Goal: Task Accomplishment & Management: Manage account settings

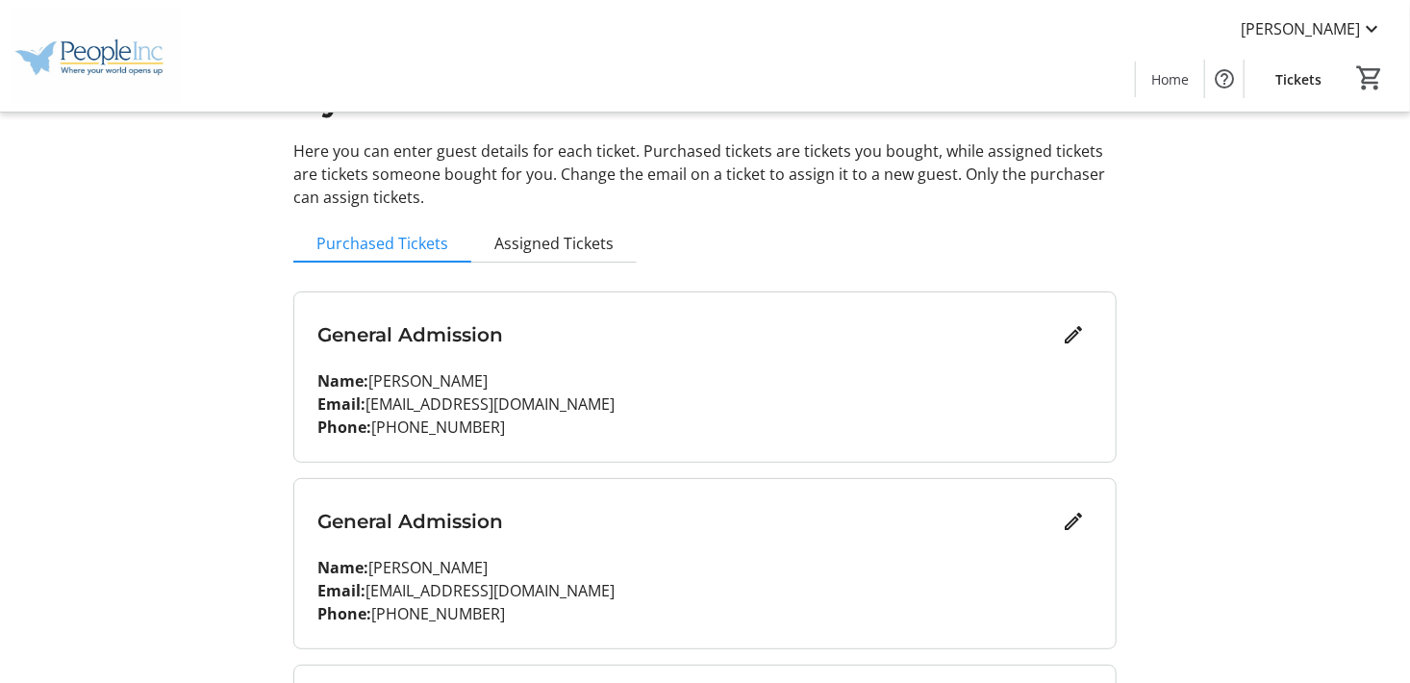
scroll to position [111, 0]
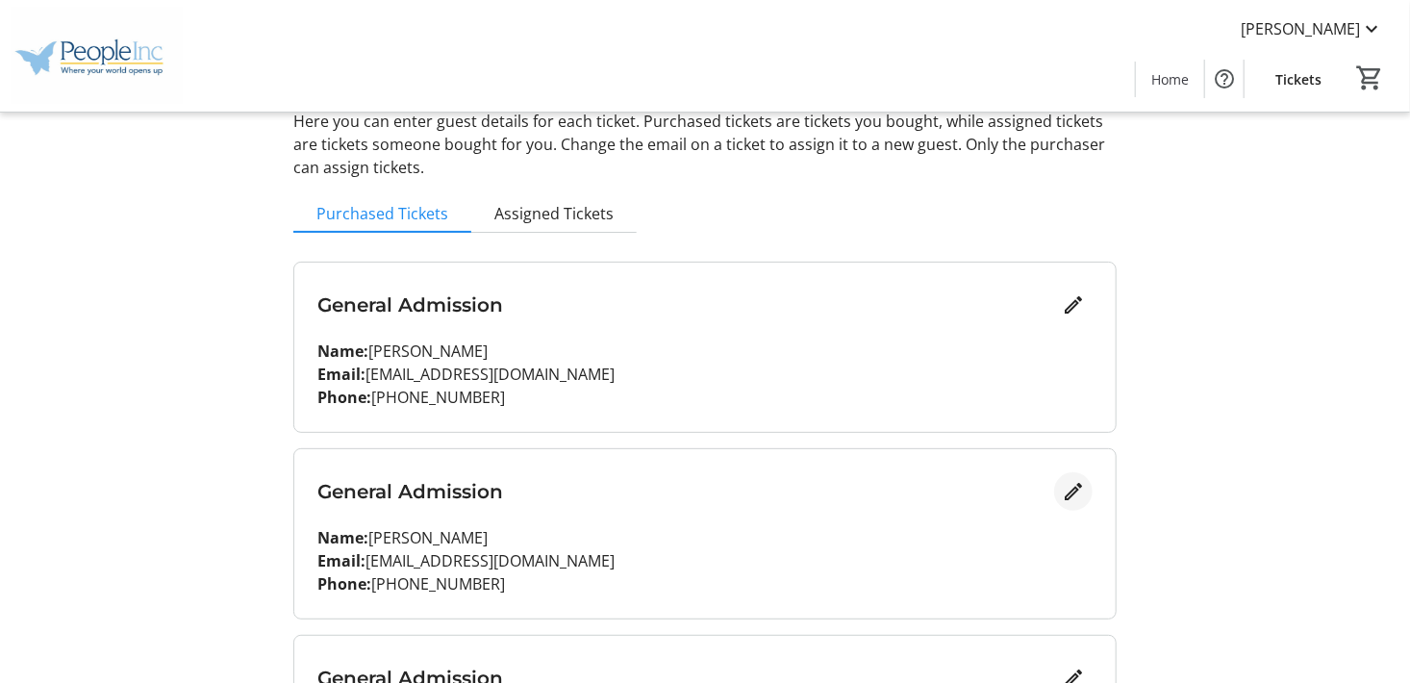
click at [1068, 491] on mat-icon "Edit" at bounding box center [1073, 491] width 23 height 23
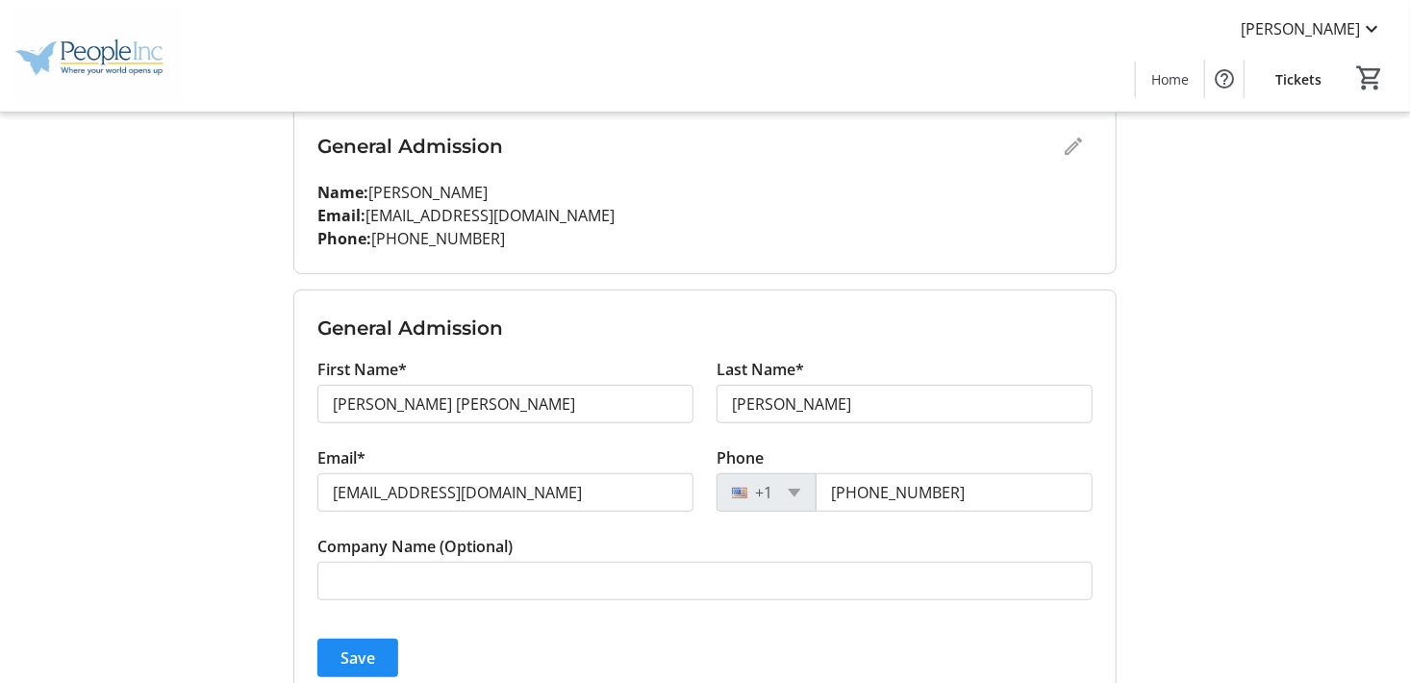
scroll to position [303, 0]
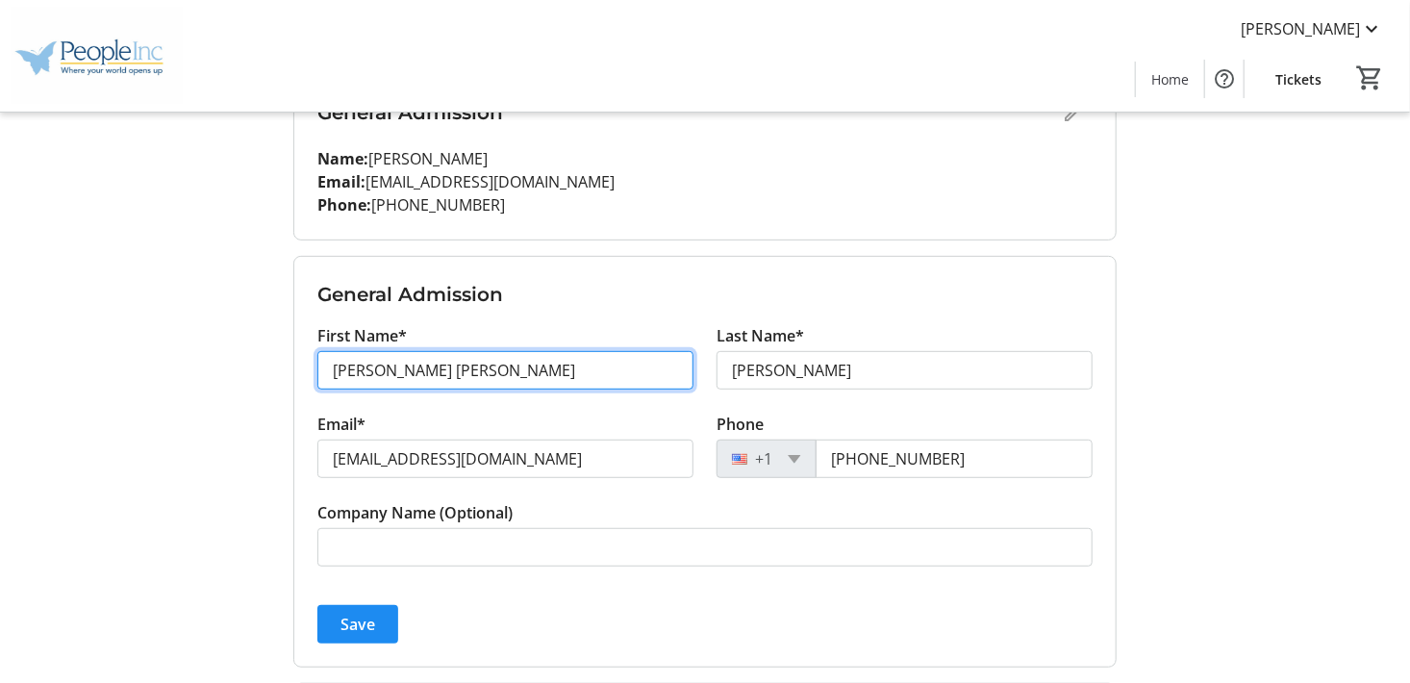
click at [397, 365] on input "[PERSON_NAME] [PERSON_NAME]" at bounding box center [505, 370] width 376 height 38
type input "M"
type input "[PERSON_NAME]"
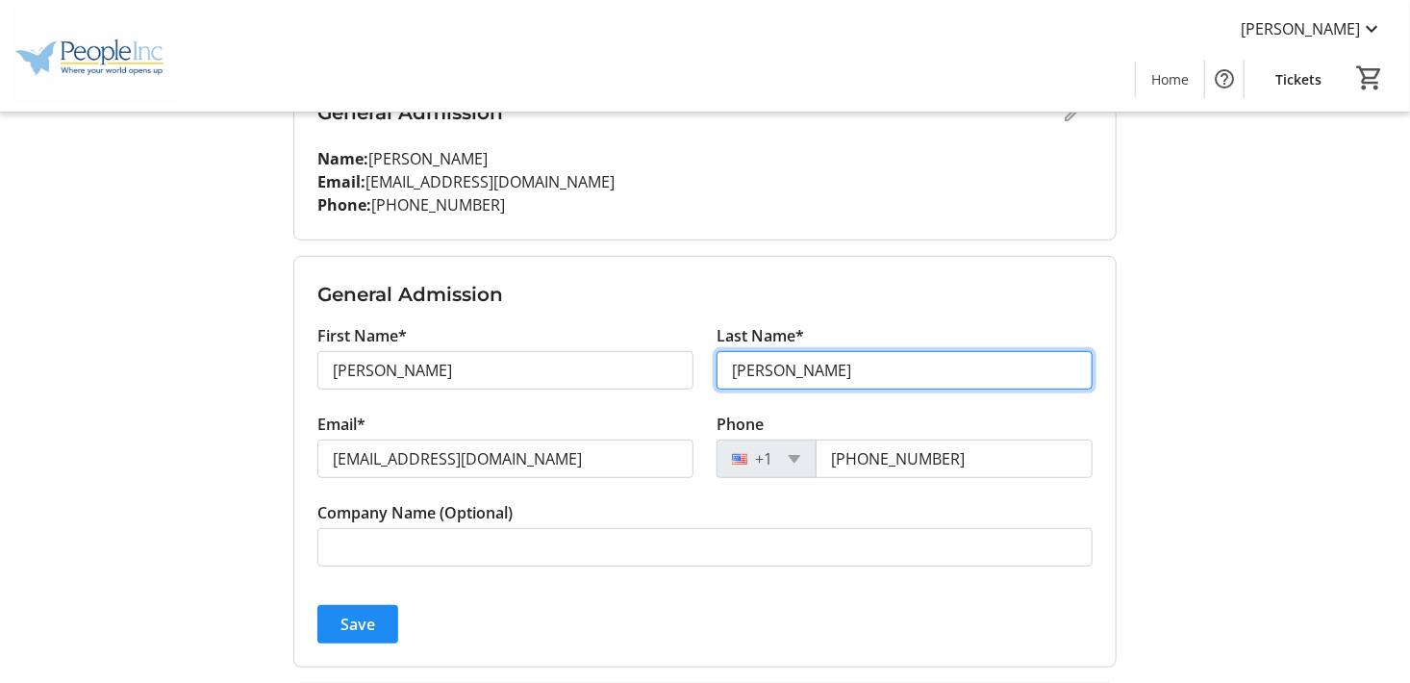
click at [813, 367] on input "[PERSON_NAME]" at bounding box center [905, 370] width 376 height 38
type input "D"
type input "[PERSON_NAME]"
click at [917, 566] on tr-form-field "Company Name (Optional)" at bounding box center [704, 545] width 775 height 88
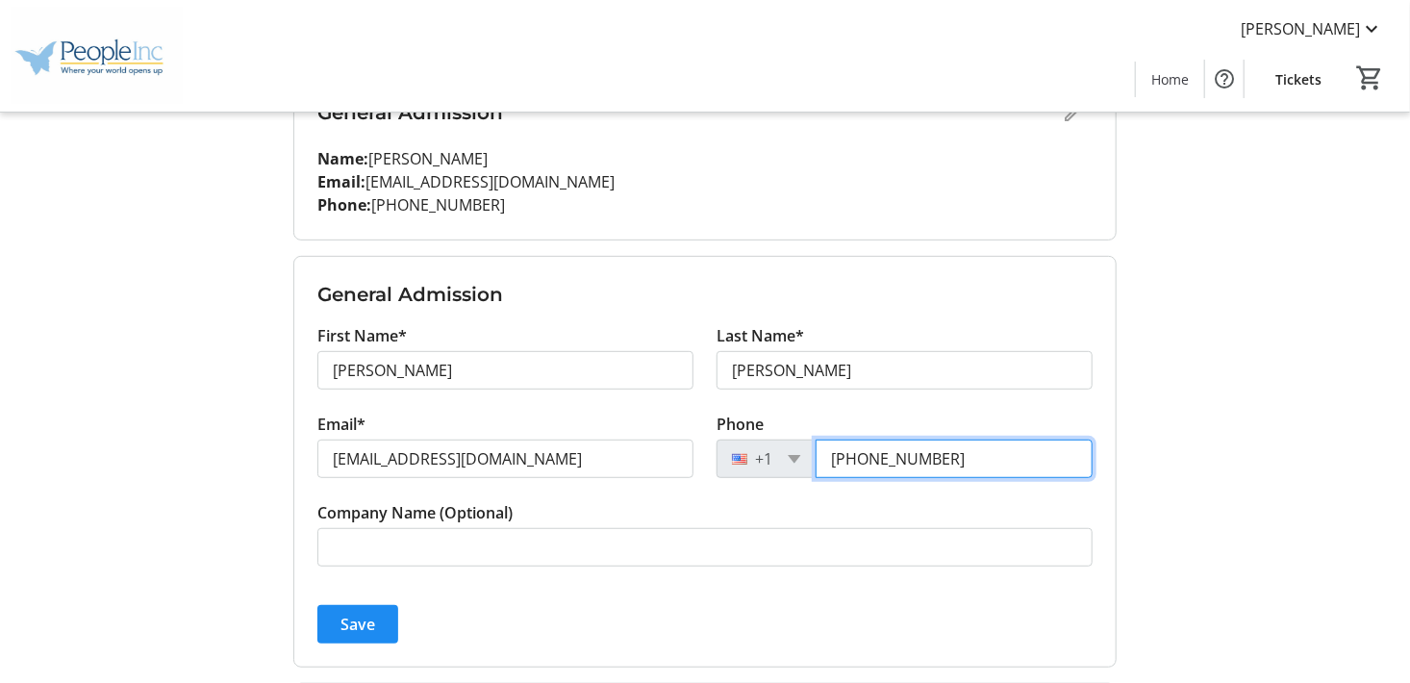
click at [947, 456] on input "[PHONE_NUMBER]" at bounding box center [954, 459] width 277 height 38
click at [366, 618] on span "Save" at bounding box center [357, 624] width 35 height 23
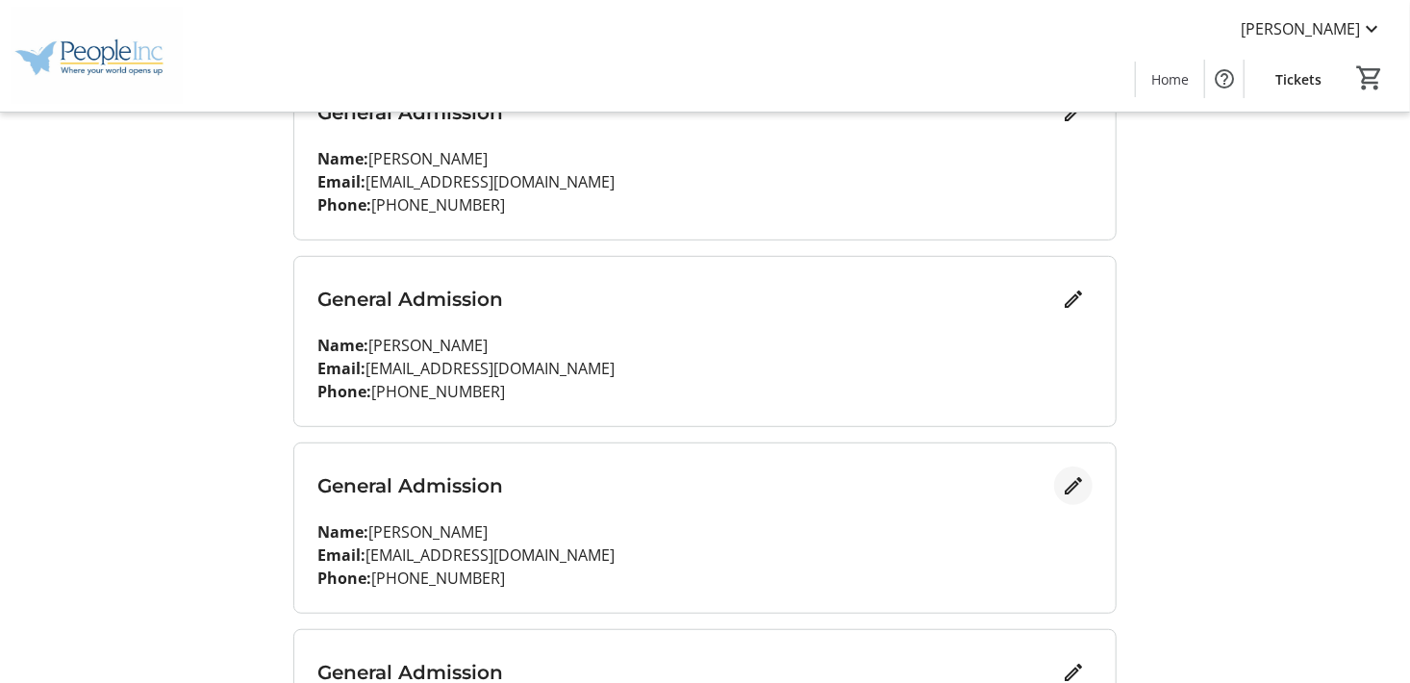
click at [1077, 485] on mat-icon "Edit" at bounding box center [1073, 485] width 23 height 23
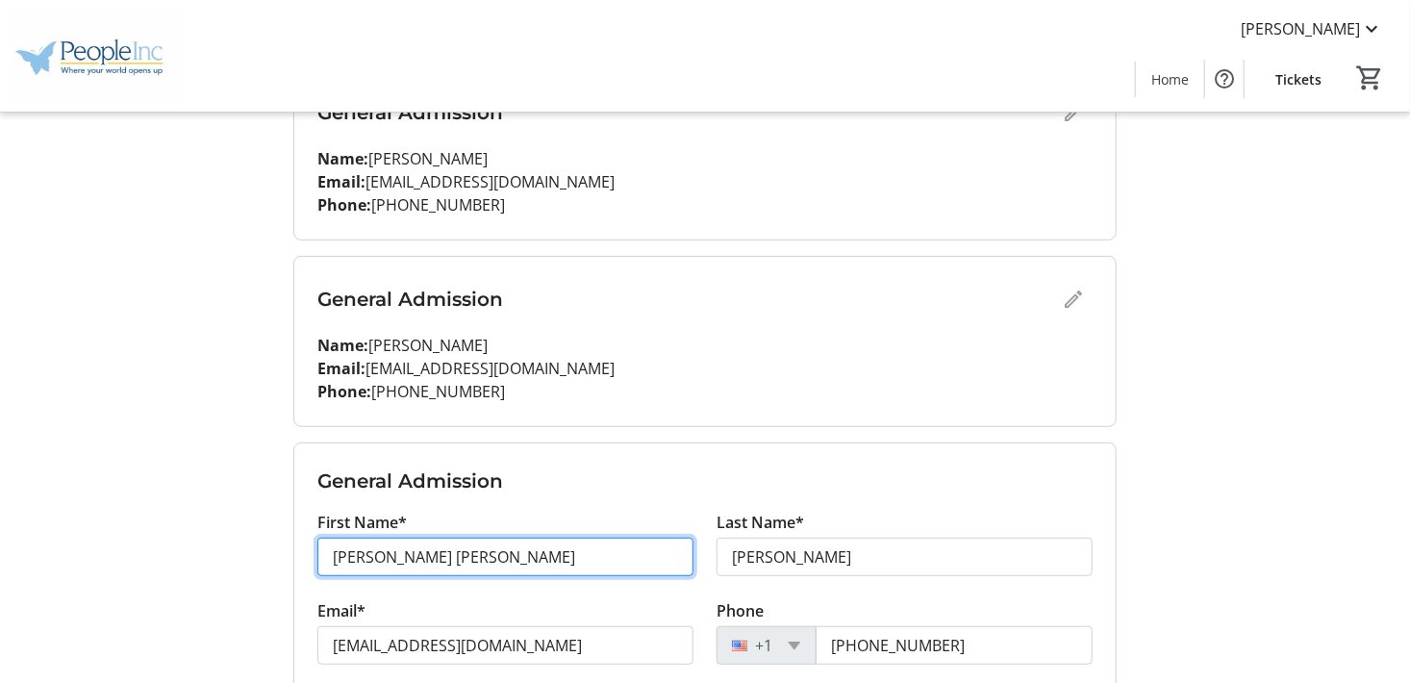
click at [401, 550] on input "[PERSON_NAME] [PERSON_NAME]" at bounding box center [505, 557] width 376 height 38
type input "M"
type input "[PERSON_NAME]"
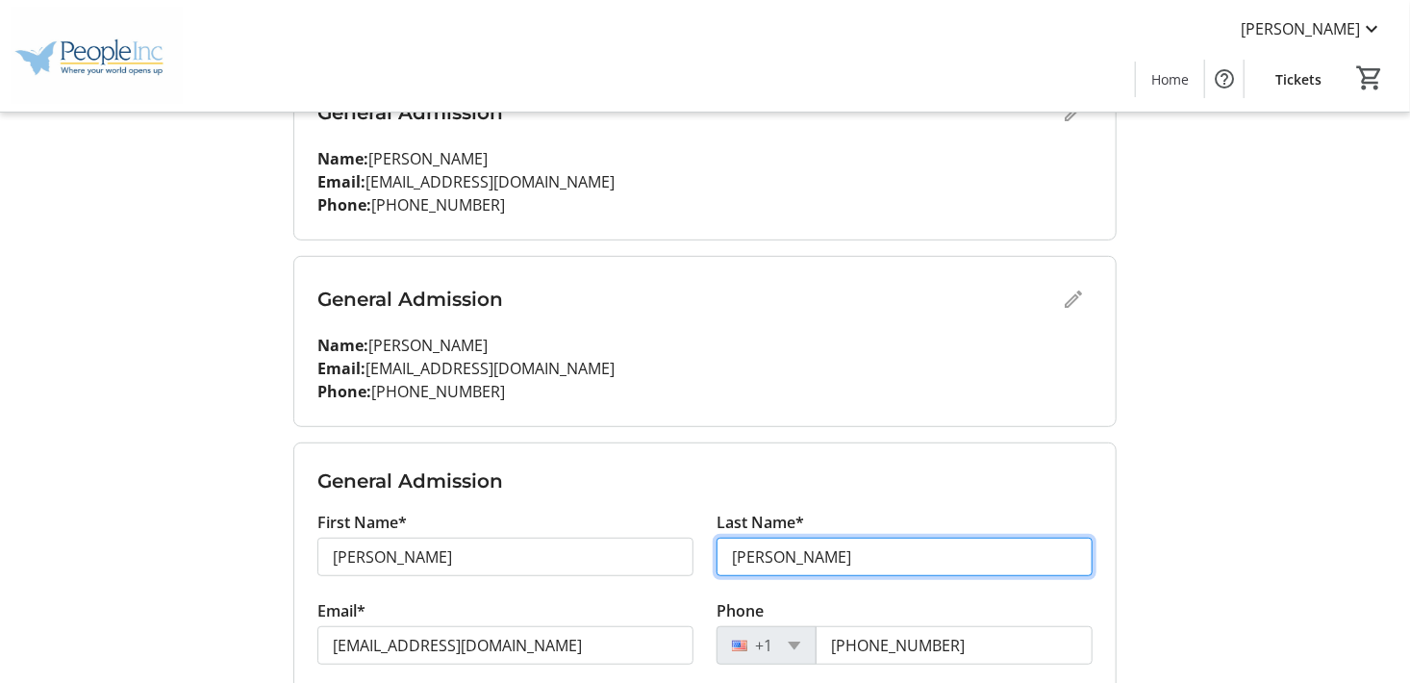
drag, startPoint x: 826, startPoint y: 552, endPoint x: 690, endPoint y: 579, distance: 139.2
click at [690, 579] on div "First Name* [PERSON_NAME] Last Name* [PERSON_NAME]" at bounding box center [705, 555] width 798 height 88
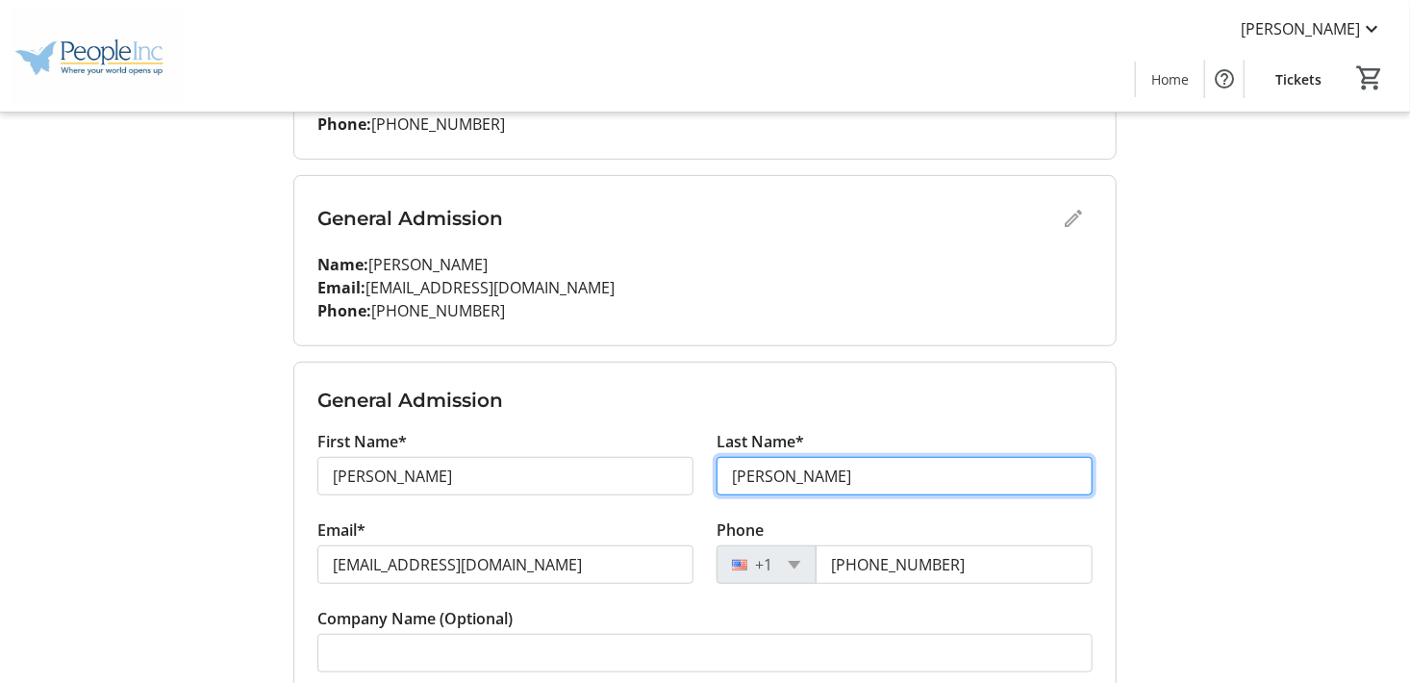
scroll to position [495, 0]
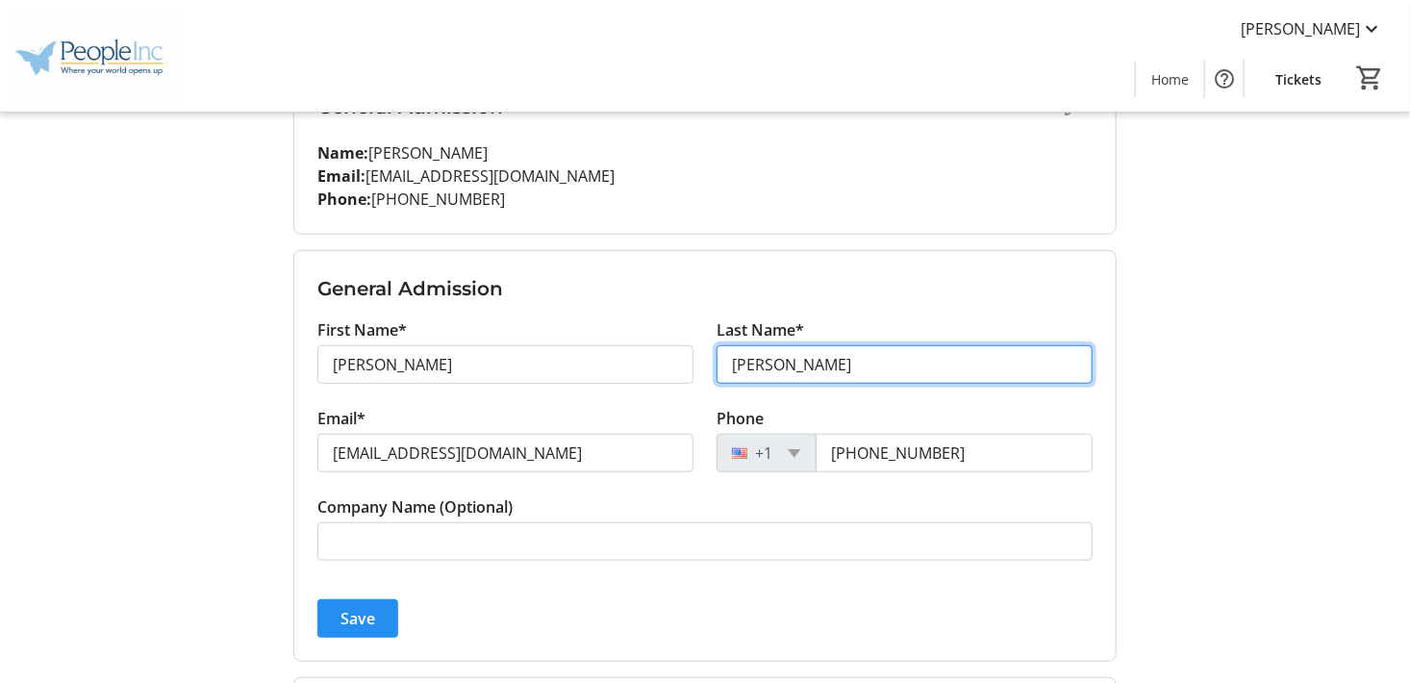
type input "[PERSON_NAME]"
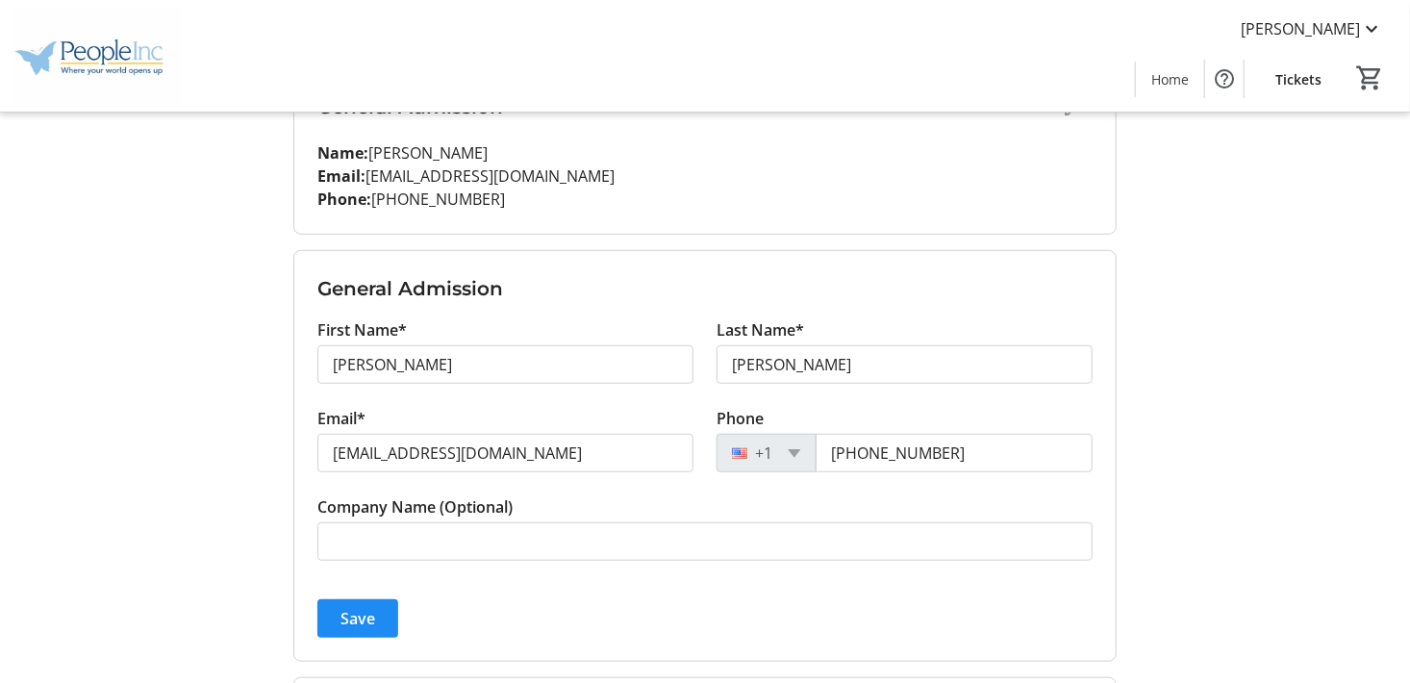
click at [379, 610] on span "submit" at bounding box center [357, 618] width 81 height 46
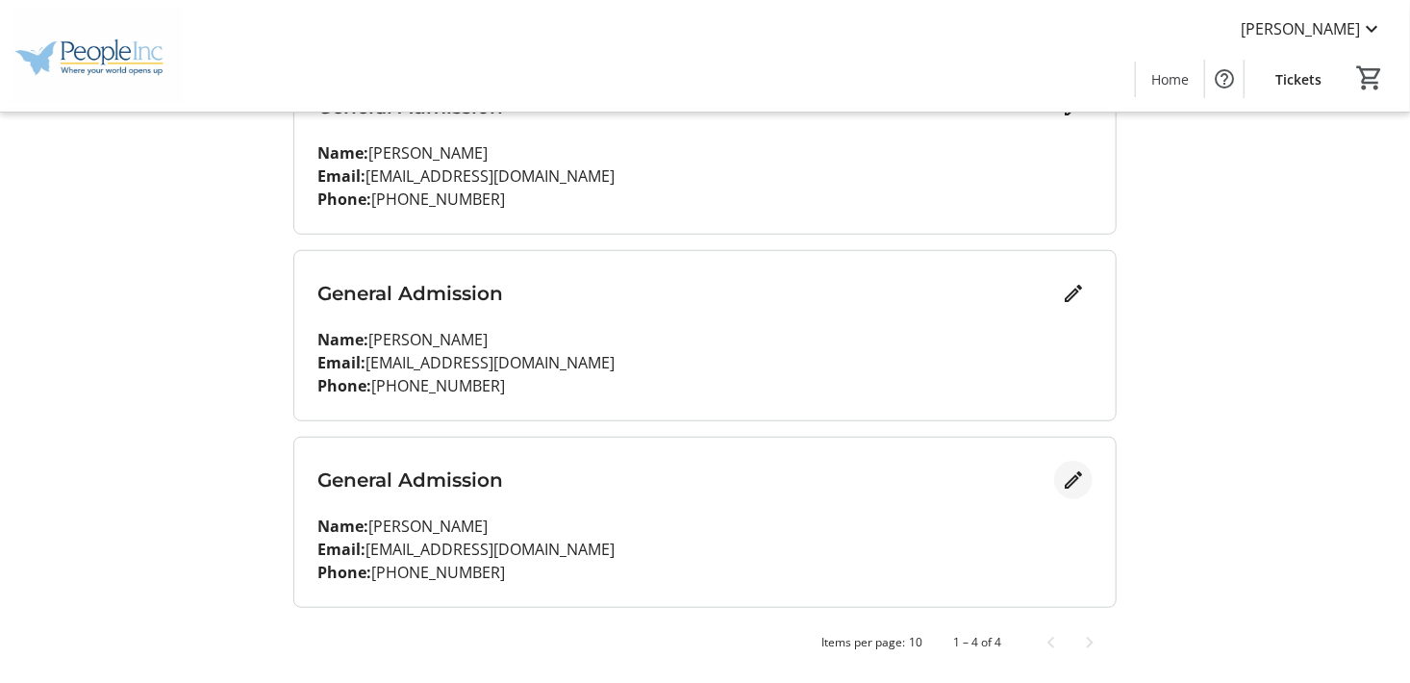
click at [1067, 481] on mat-icon "Edit" at bounding box center [1073, 479] width 23 height 23
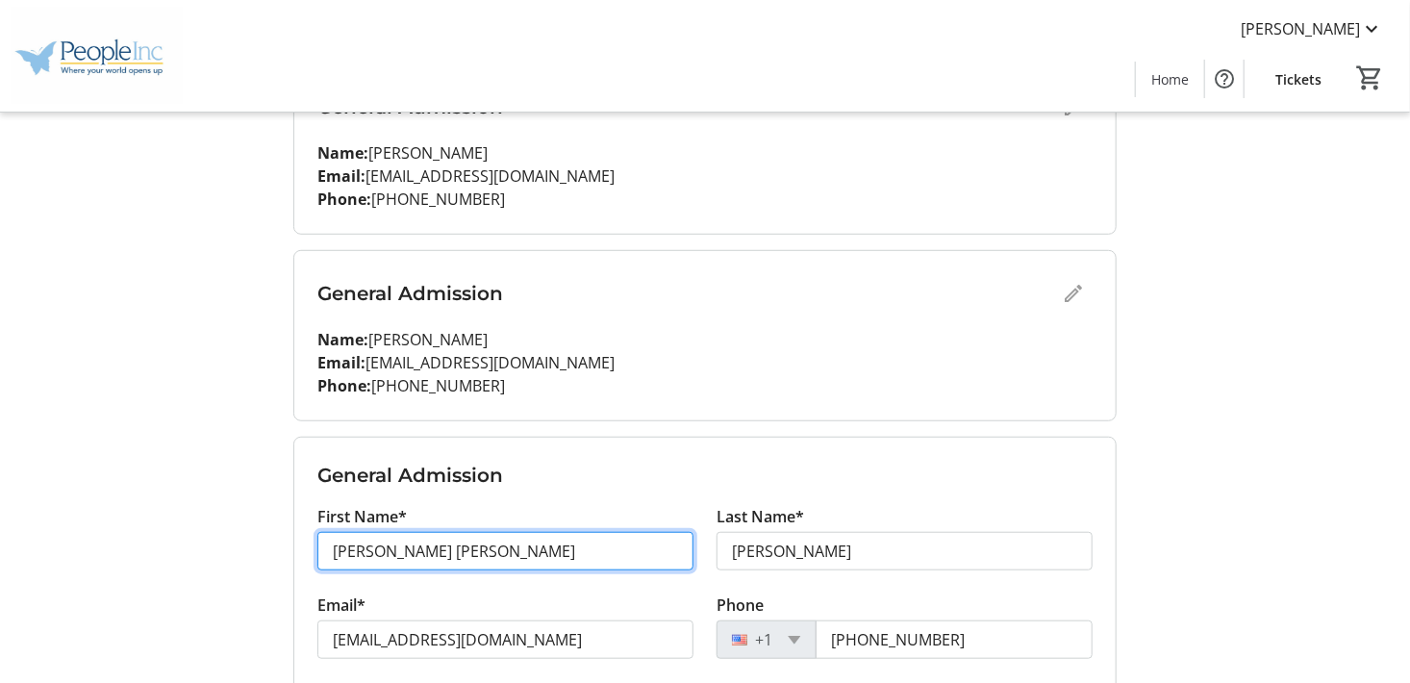
drag, startPoint x: 396, startPoint y: 552, endPoint x: 308, endPoint y: 556, distance: 88.6
click at [308, 556] on div "First Name* [PERSON_NAME] [PERSON_NAME]" at bounding box center [505, 549] width 399 height 88
type input "[PERSON_NAME]"
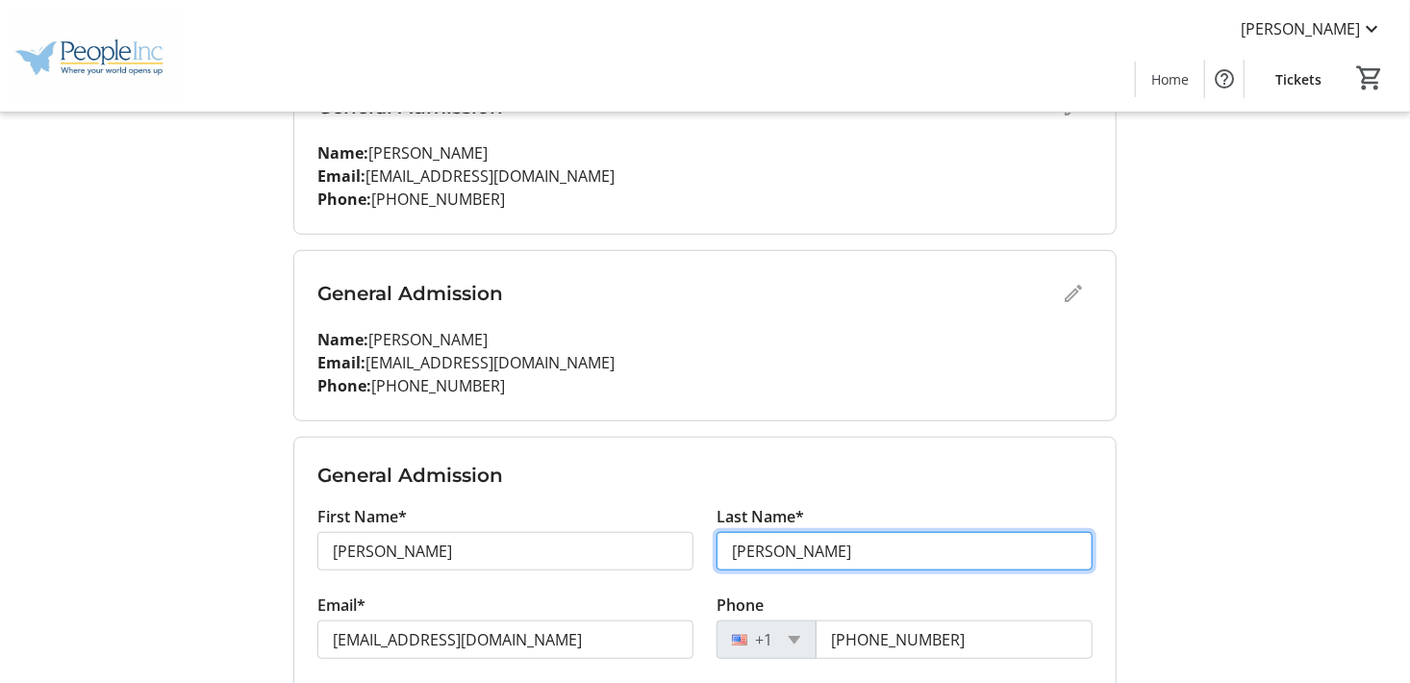
click at [814, 550] on input "[PERSON_NAME]" at bounding box center [905, 551] width 376 height 38
type input "D"
type input "[PERSON_NAME]"
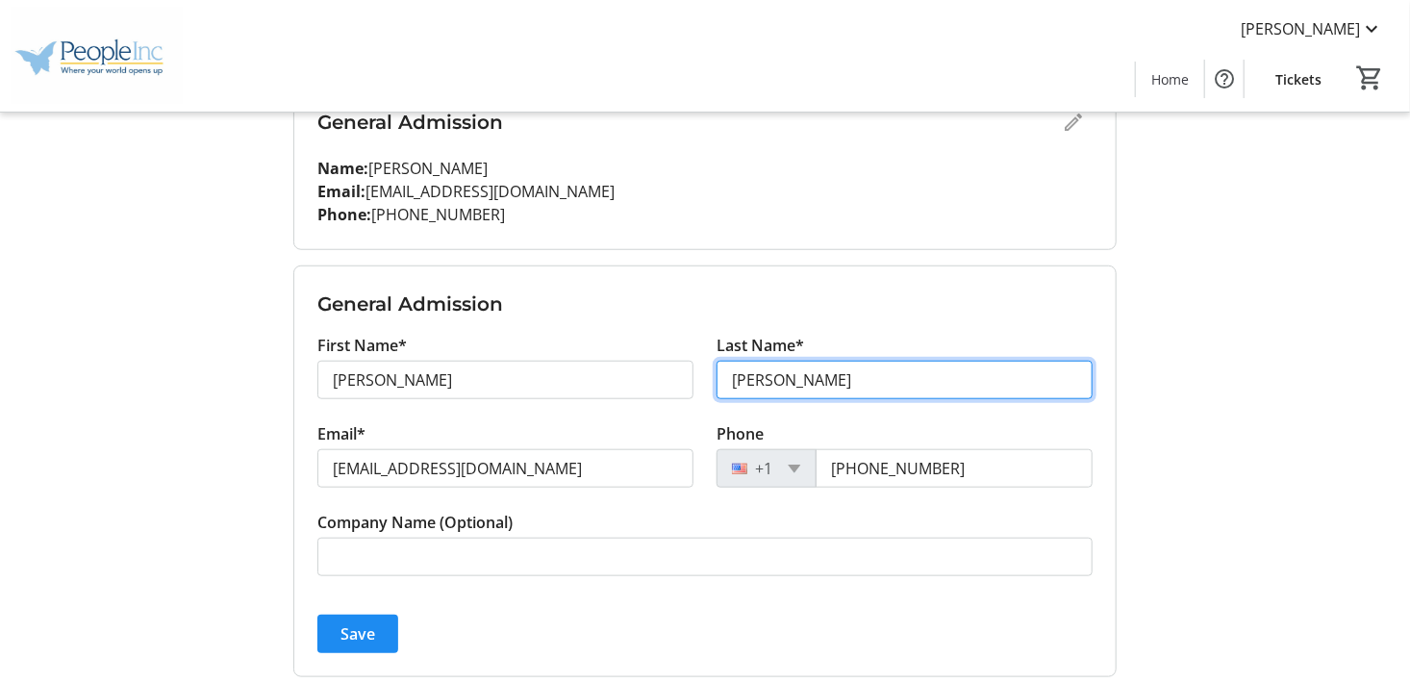
scroll to position [735, 0]
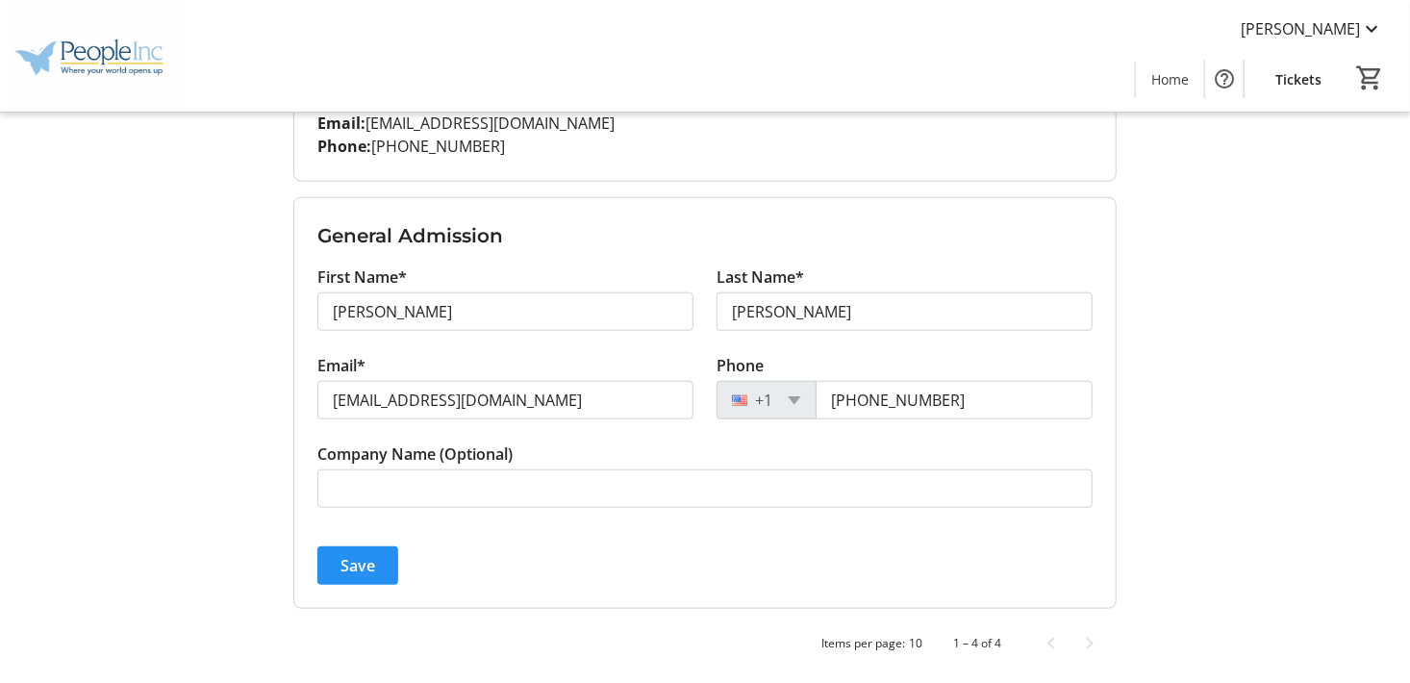
click at [345, 566] on span "Save" at bounding box center [357, 565] width 35 height 23
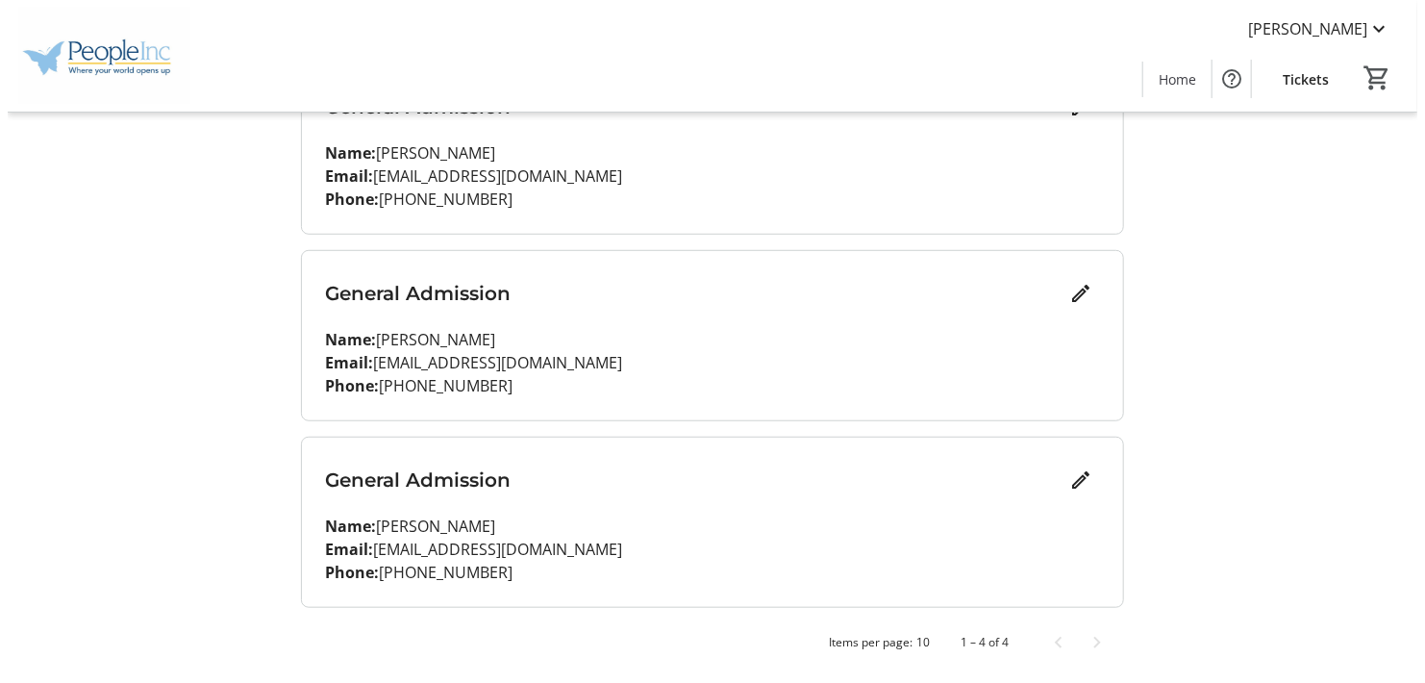
scroll to position [0, 0]
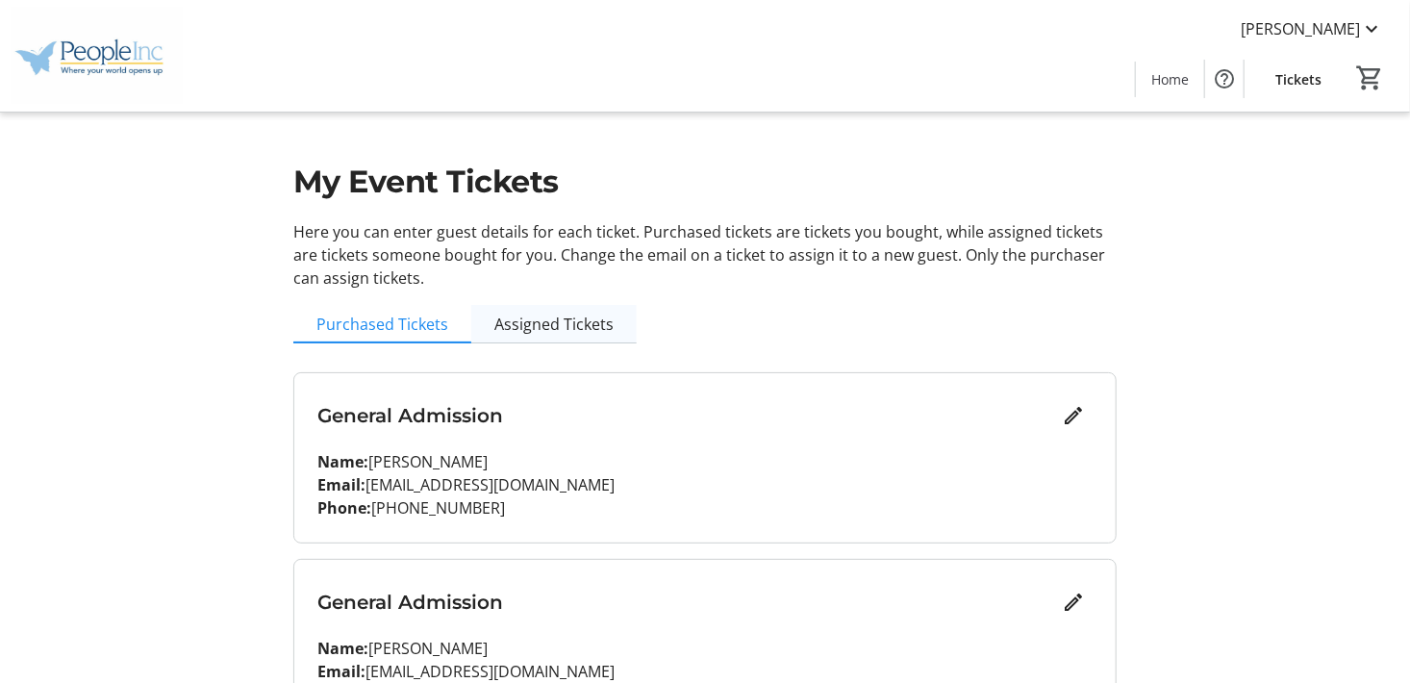
click at [560, 323] on span "Assigned Tickets" at bounding box center [553, 323] width 119 height 15
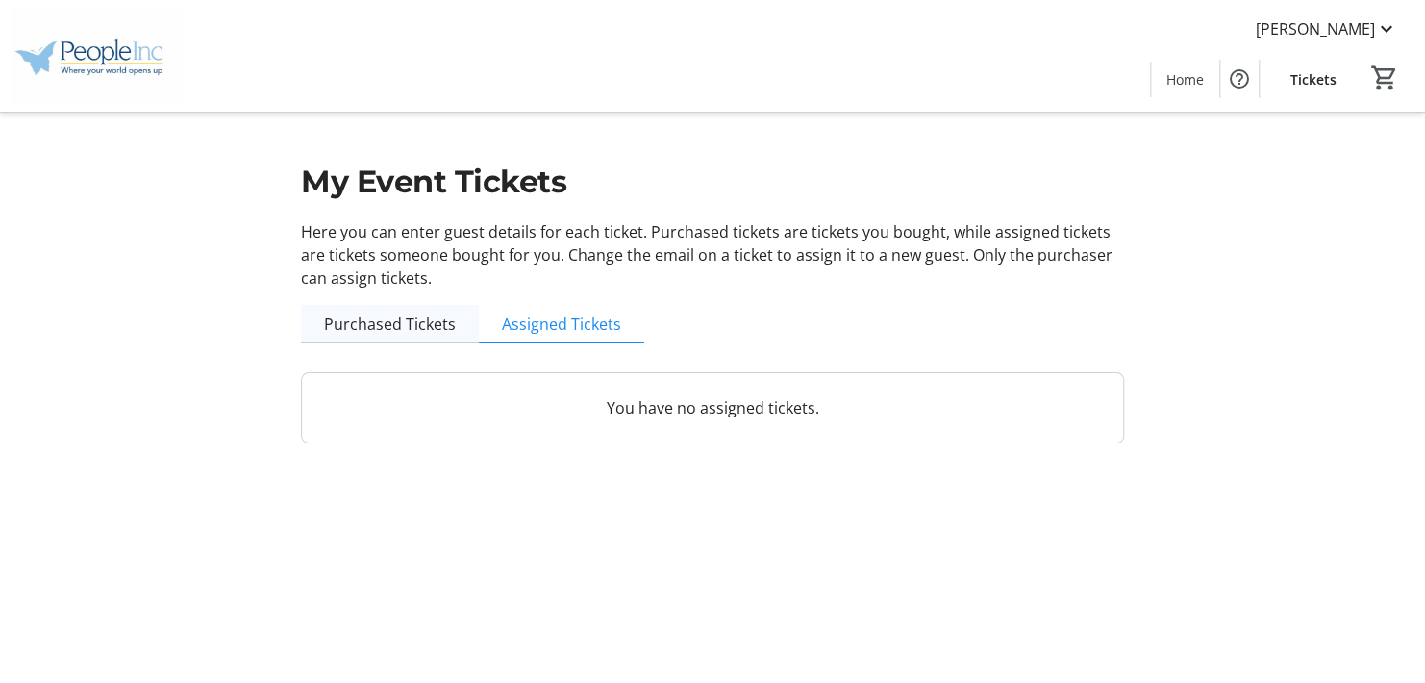
click at [370, 320] on span "Purchased Tickets" at bounding box center [390, 323] width 132 height 15
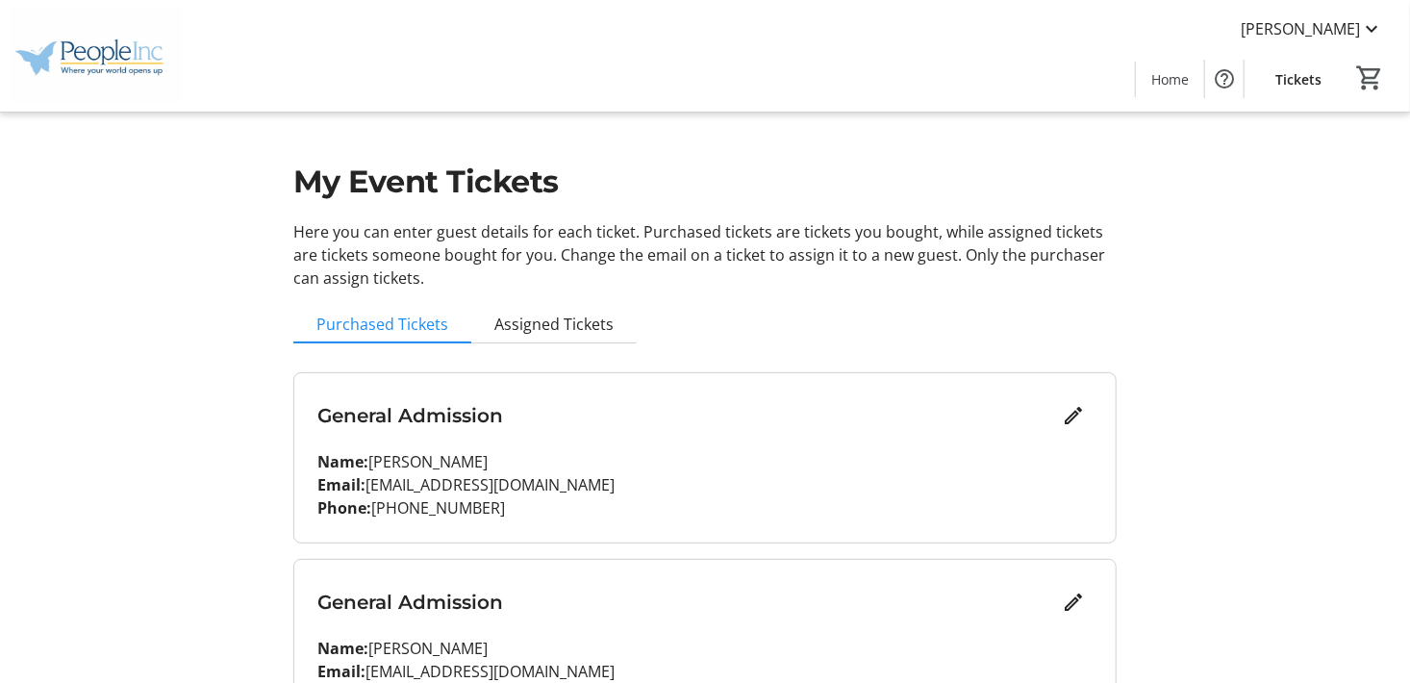
click at [1311, 79] on span "Tickets" at bounding box center [1298, 79] width 46 height 20
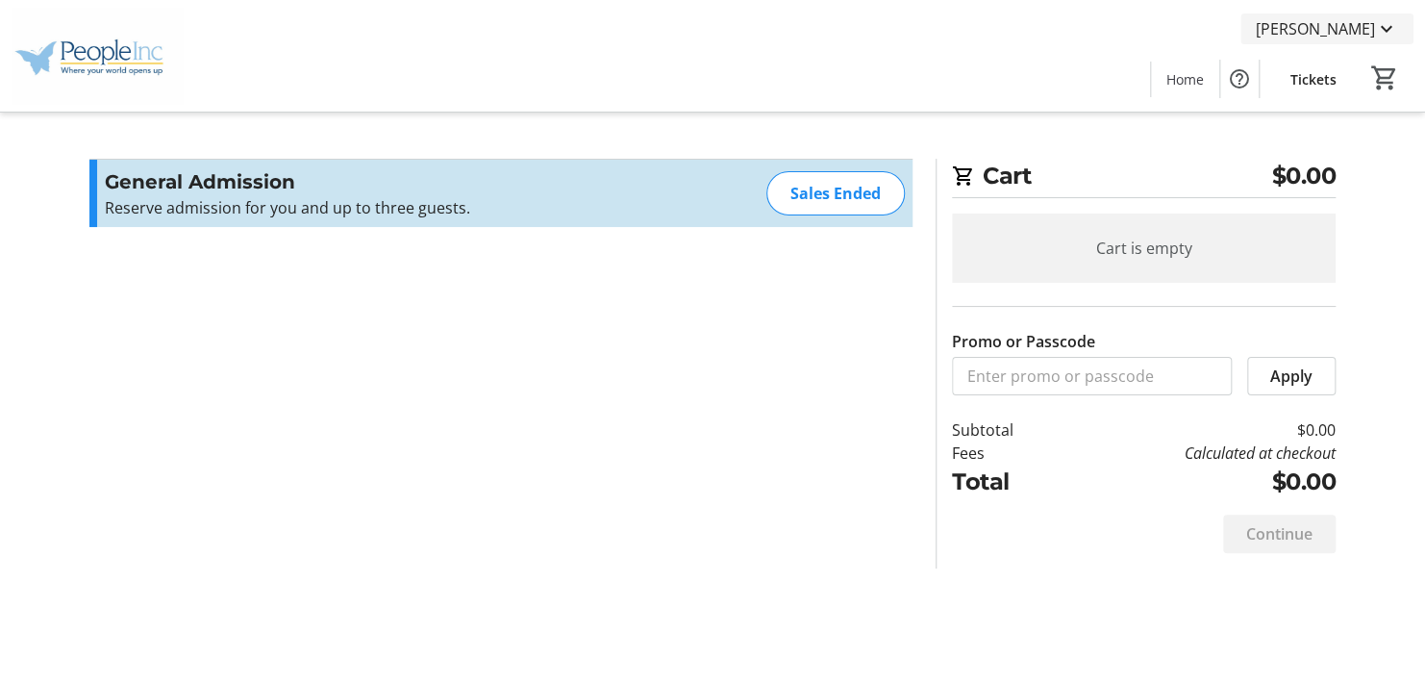
click at [1391, 25] on mat-icon at bounding box center [1386, 28] width 23 height 23
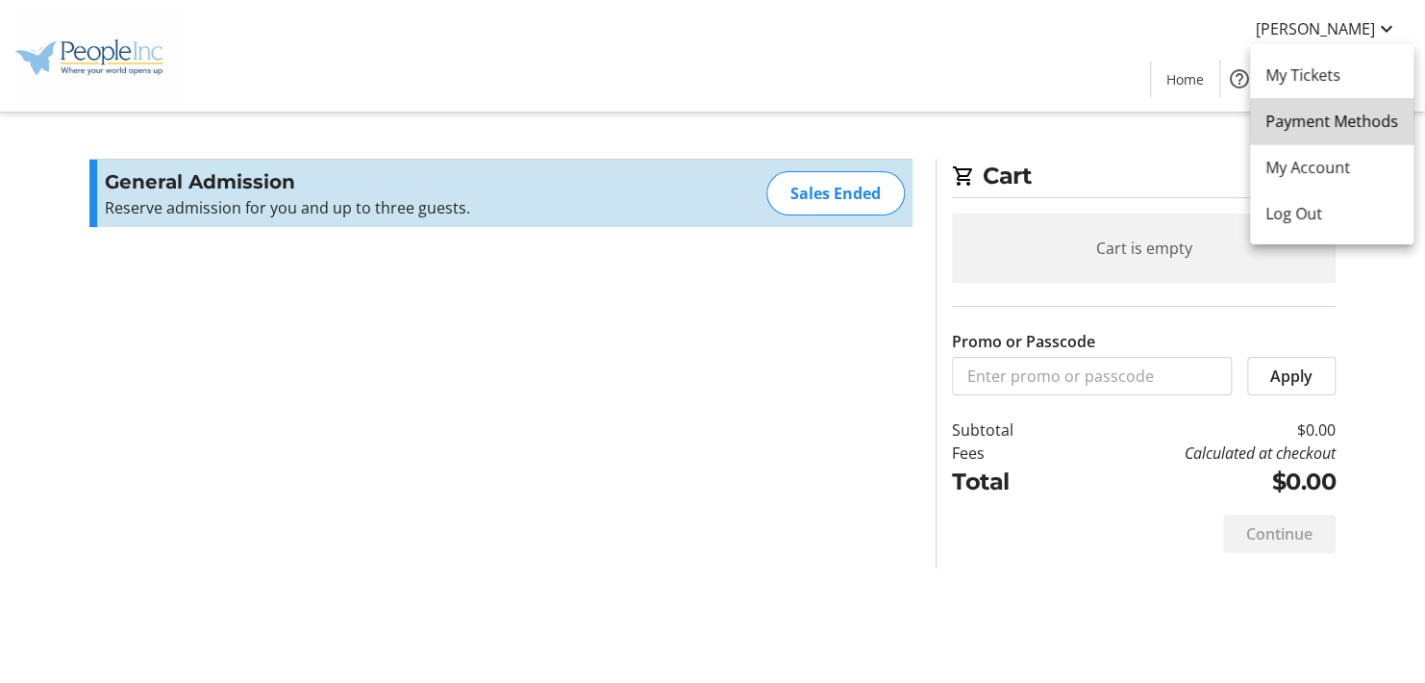
click at [1352, 114] on span "Payment Methods" at bounding box center [1332, 121] width 133 height 23
